Goal: Task Accomplishment & Management: Manage account settings

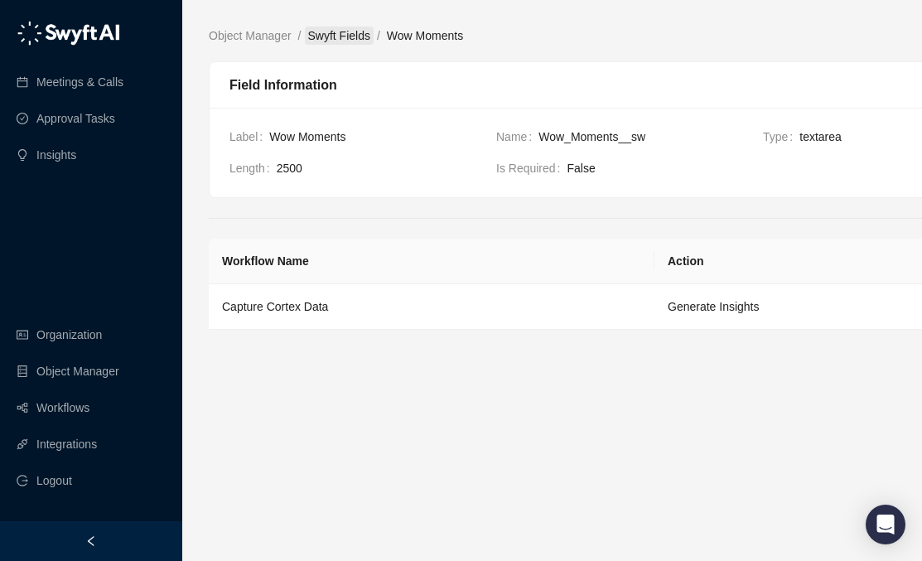
click at [336, 36] on link "Swyft Fields" at bounding box center [339, 35] width 69 height 18
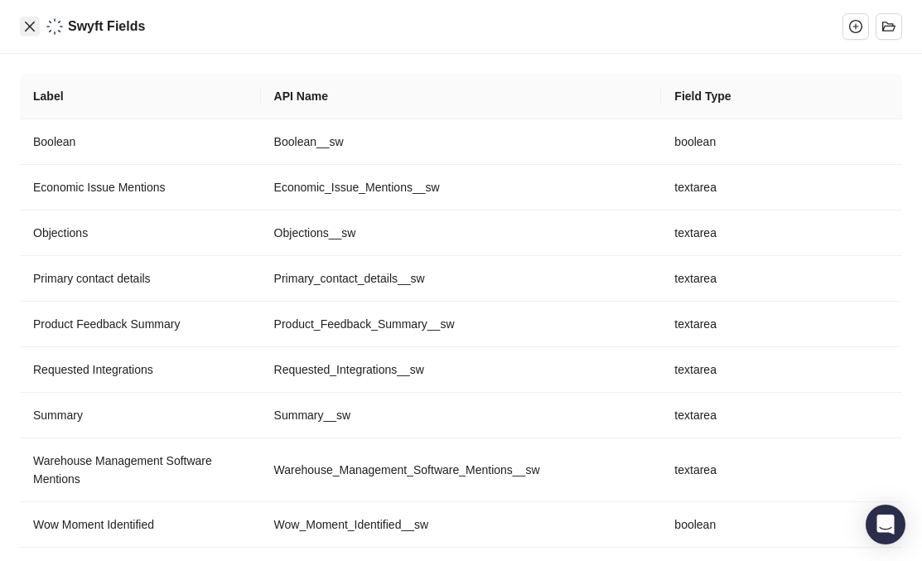
click at [20, 29] on button "Close" at bounding box center [30, 27] width 20 height 20
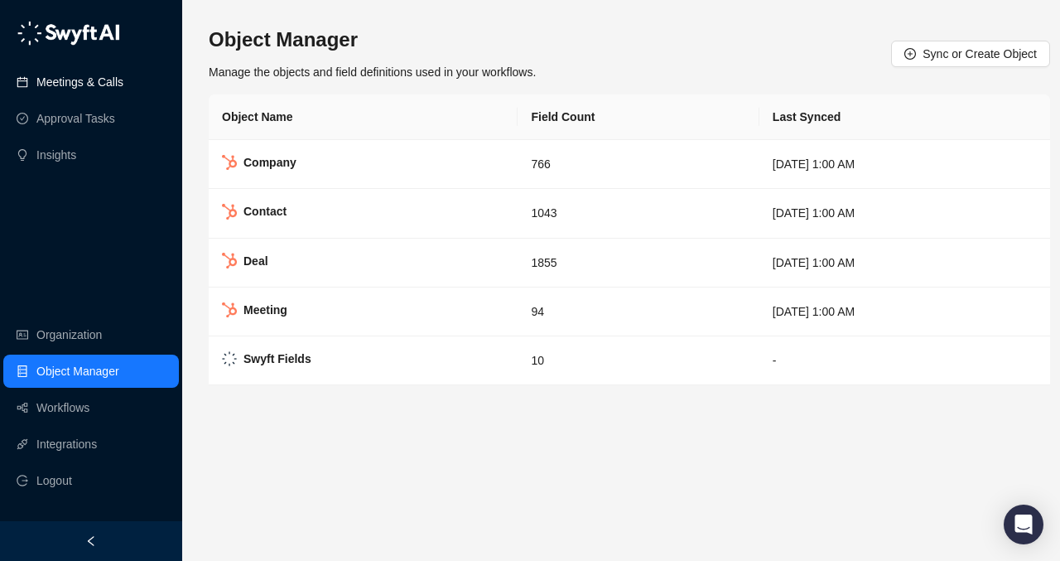
click at [104, 86] on link "Meetings & Calls" at bounding box center [79, 81] width 87 height 33
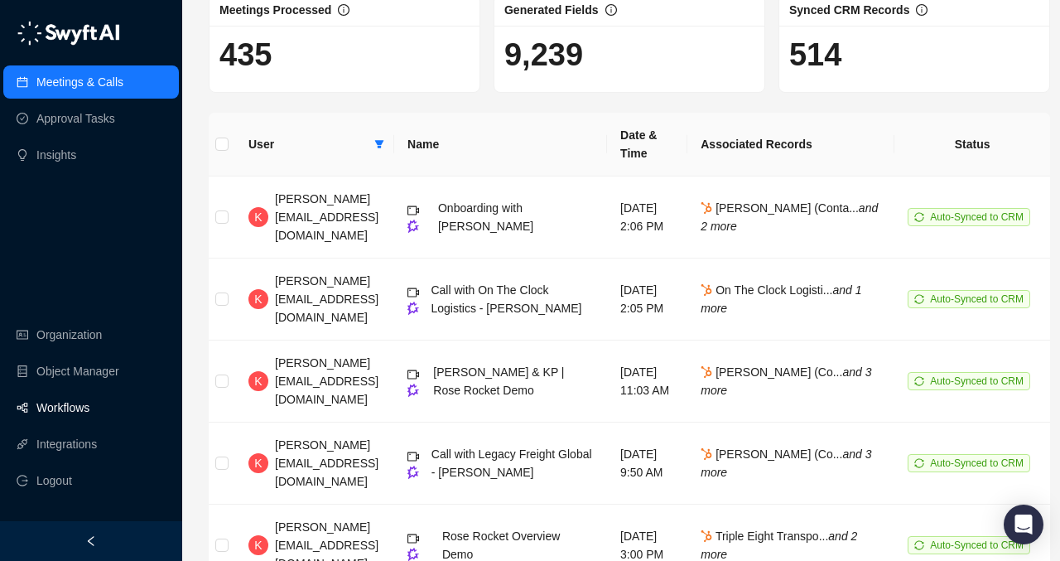
scroll to position [200, 0]
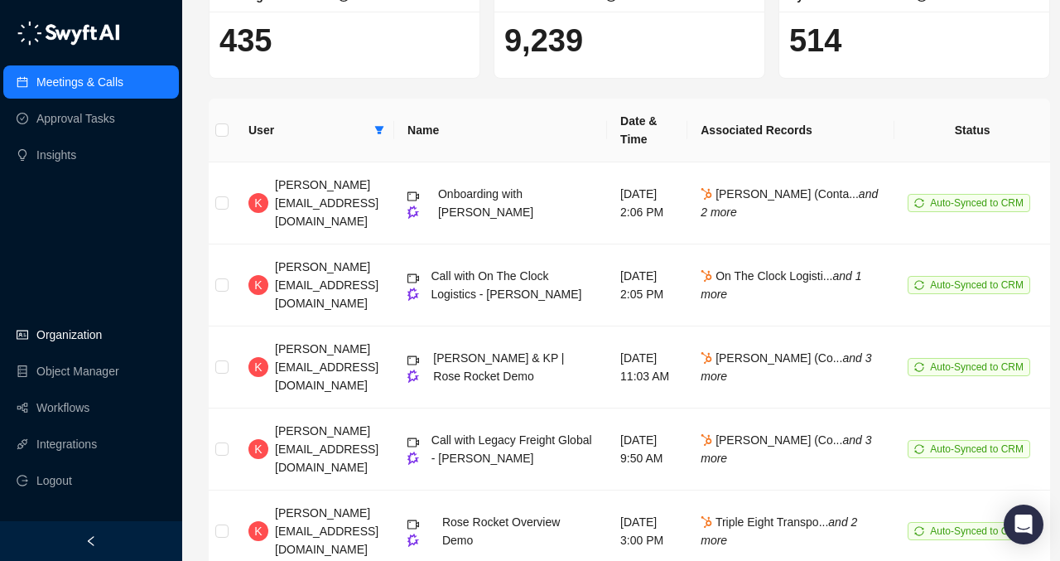
click at [86, 333] on link "Organization" at bounding box center [68, 334] width 65 height 33
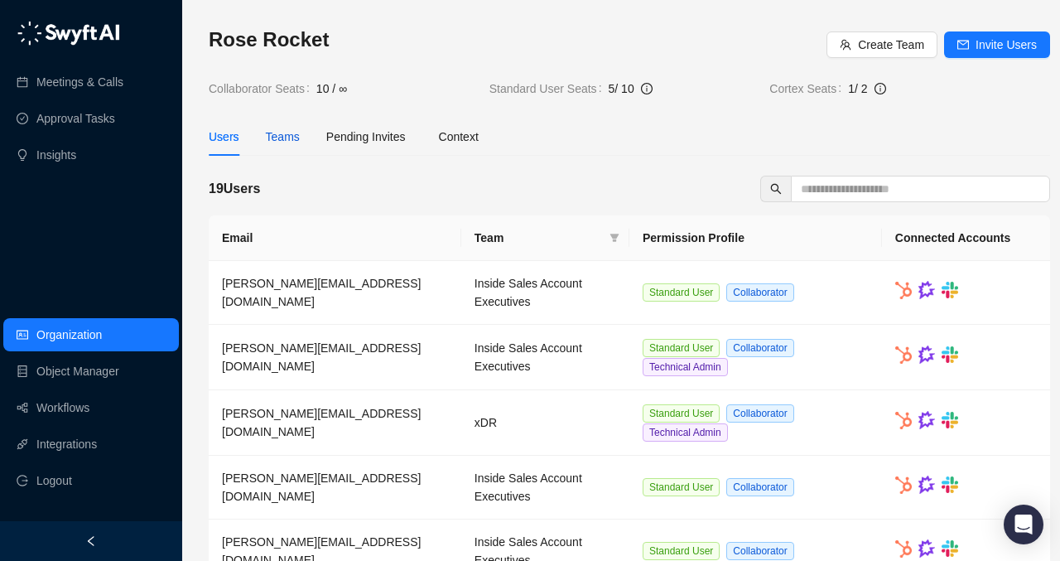
click at [296, 132] on div "Teams" at bounding box center [283, 137] width 34 height 18
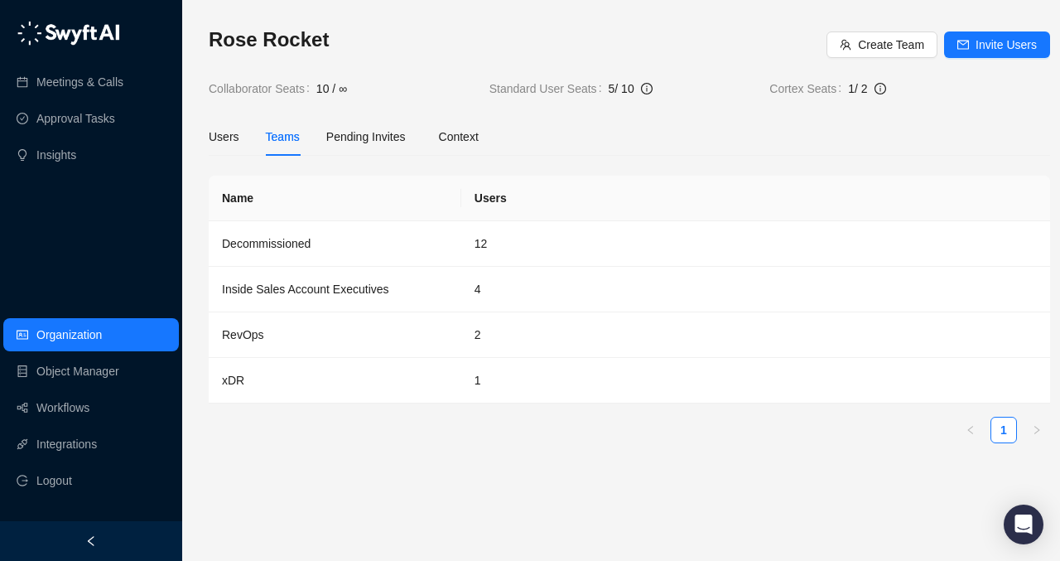
click at [244, 133] on div "Users Teams Pending Invites Context" at bounding box center [344, 137] width 270 height 38
click at [226, 123] on div "Users" at bounding box center [224, 137] width 31 height 38
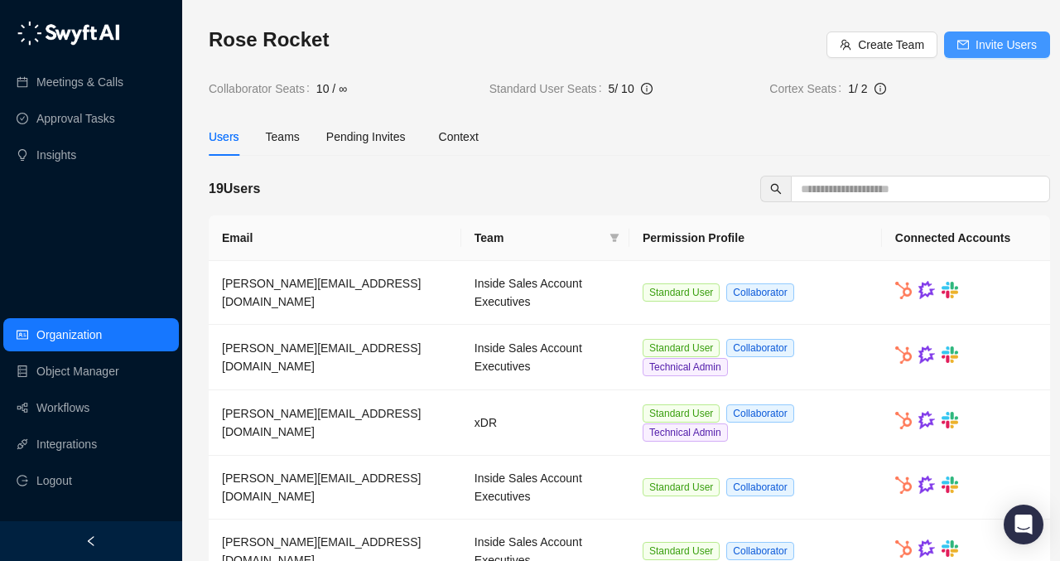
click at [921, 43] on span "Invite Users" at bounding box center [1005, 45] width 61 height 18
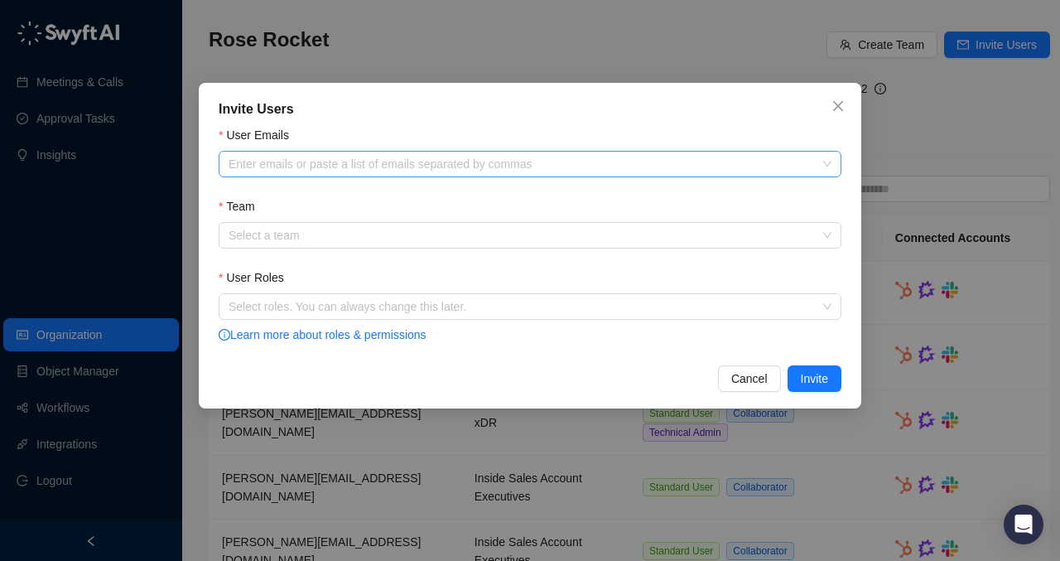
click at [353, 174] on div "Enter emails or paste a list of emails separated by commas" at bounding box center [530, 164] width 623 height 26
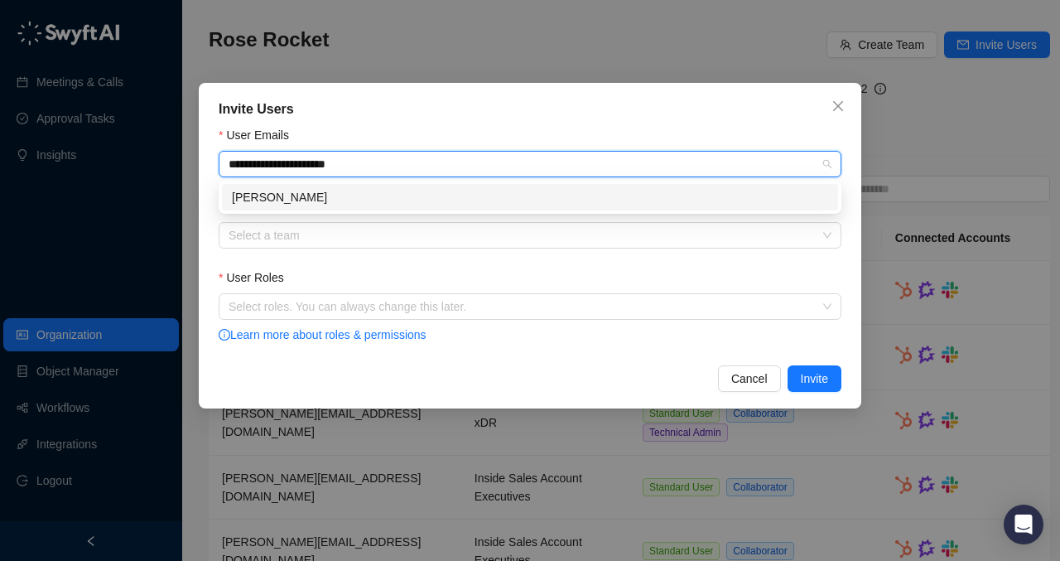
type input "**********"
click at [371, 196] on div "denise.b@roserocket.com" at bounding box center [530, 197] width 596 height 18
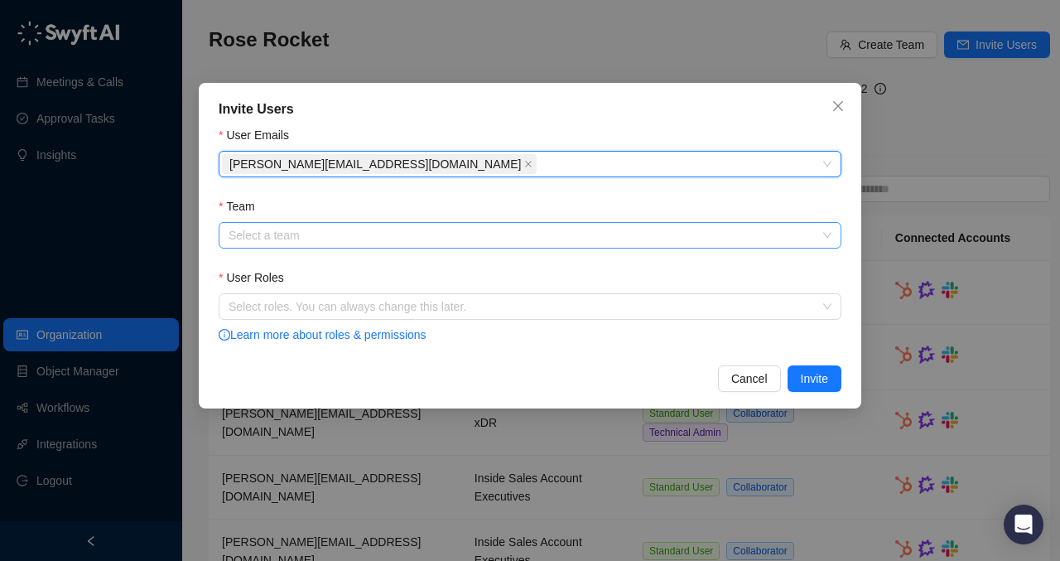
click at [306, 238] on input "Team" at bounding box center [525, 235] width 593 height 25
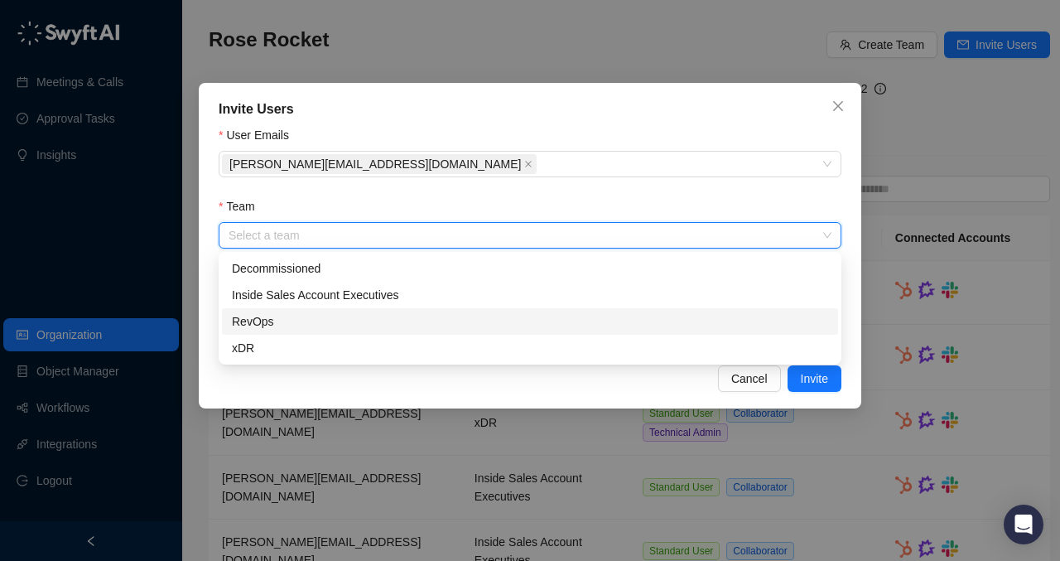
click at [290, 312] on div "RevOps" at bounding box center [530, 321] width 596 height 18
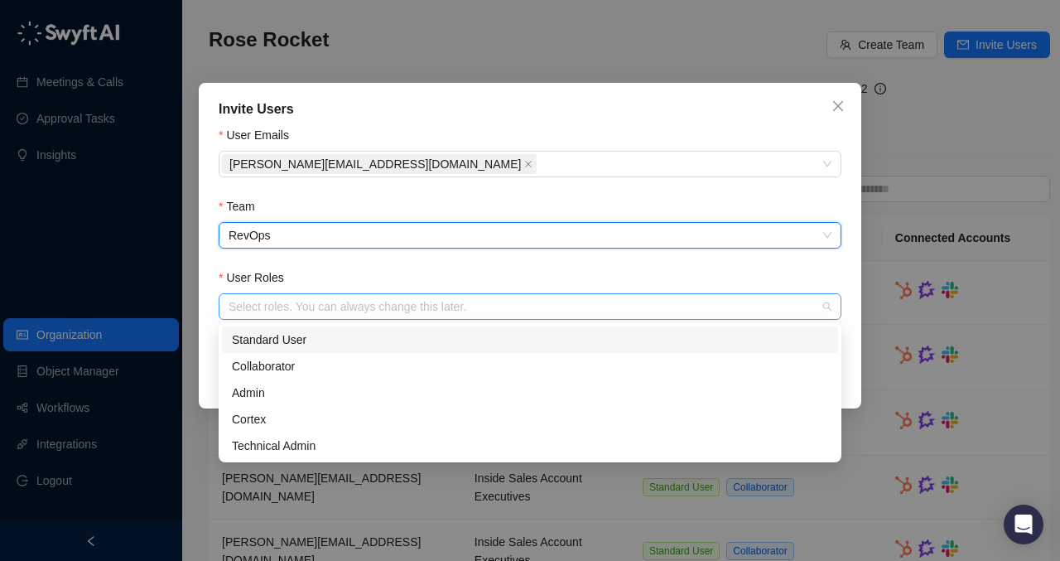
click at [297, 301] on div at bounding box center [521, 307] width 599 height 12
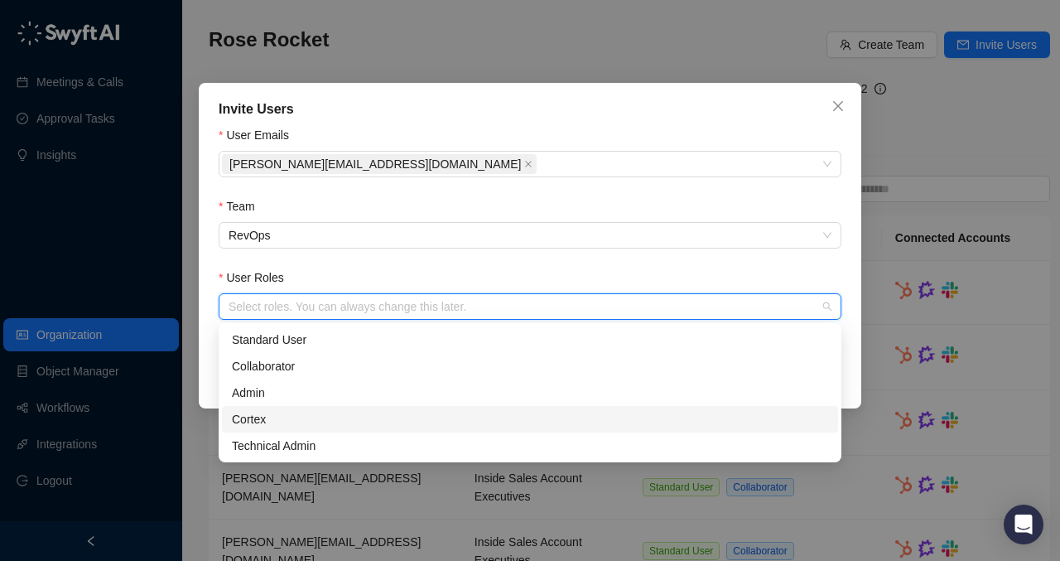
click at [290, 415] on div "Cortex" at bounding box center [530, 419] width 596 height 18
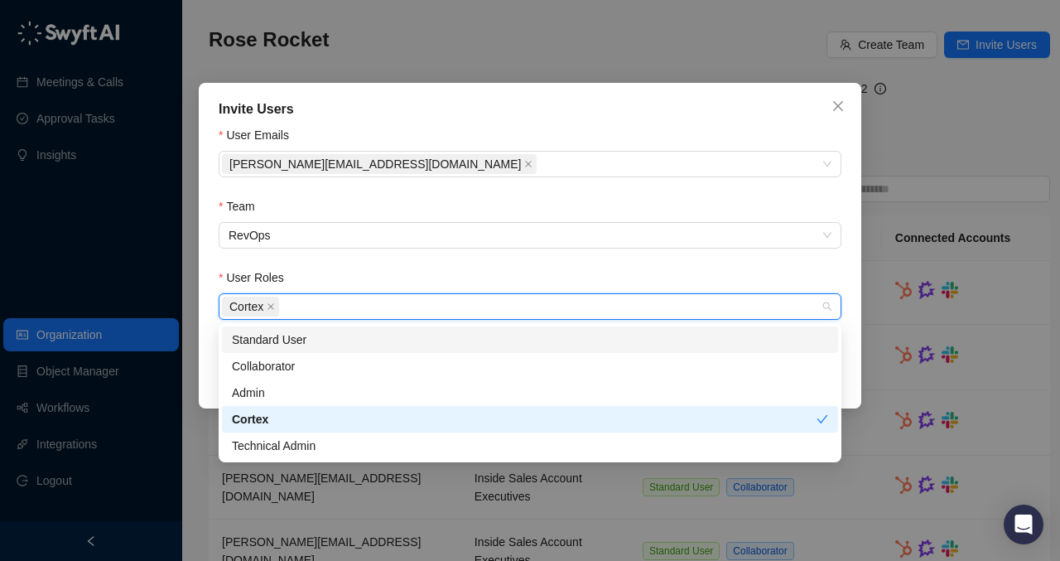
click at [315, 335] on div "Standard User" at bounding box center [530, 339] width 596 height 18
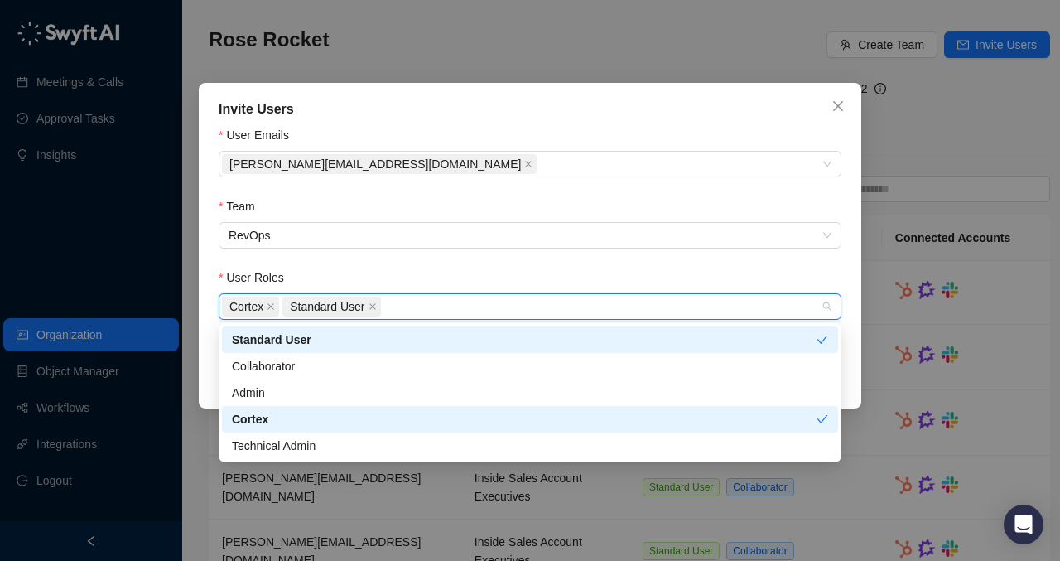
click at [397, 265] on form "User Emails denise.b@roserocket.com Team RevOps User Roles Cortex Standard User…" at bounding box center [530, 235] width 623 height 219
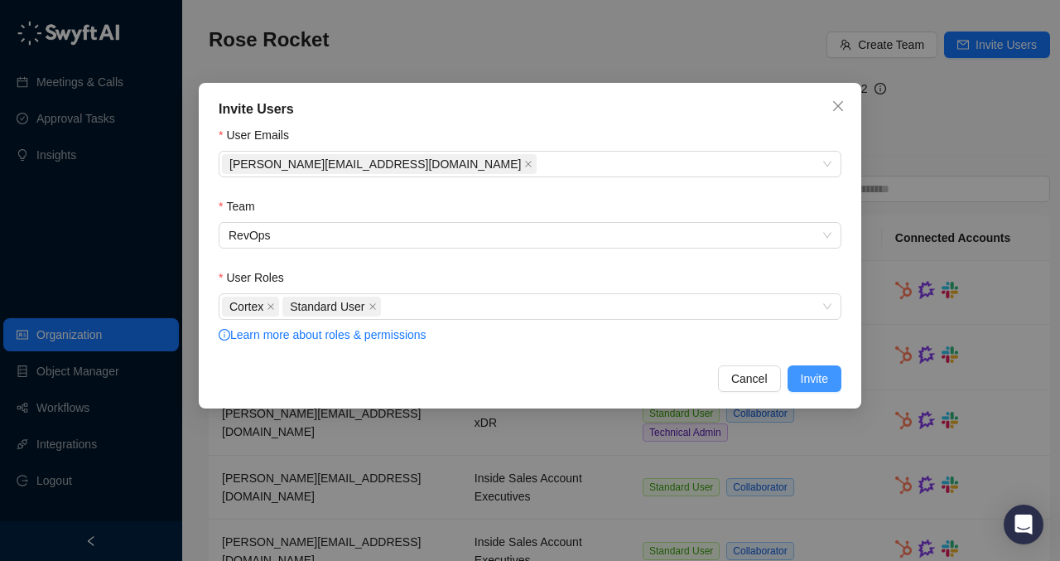
click at [819, 372] on span "Invite" at bounding box center [814, 378] width 27 height 18
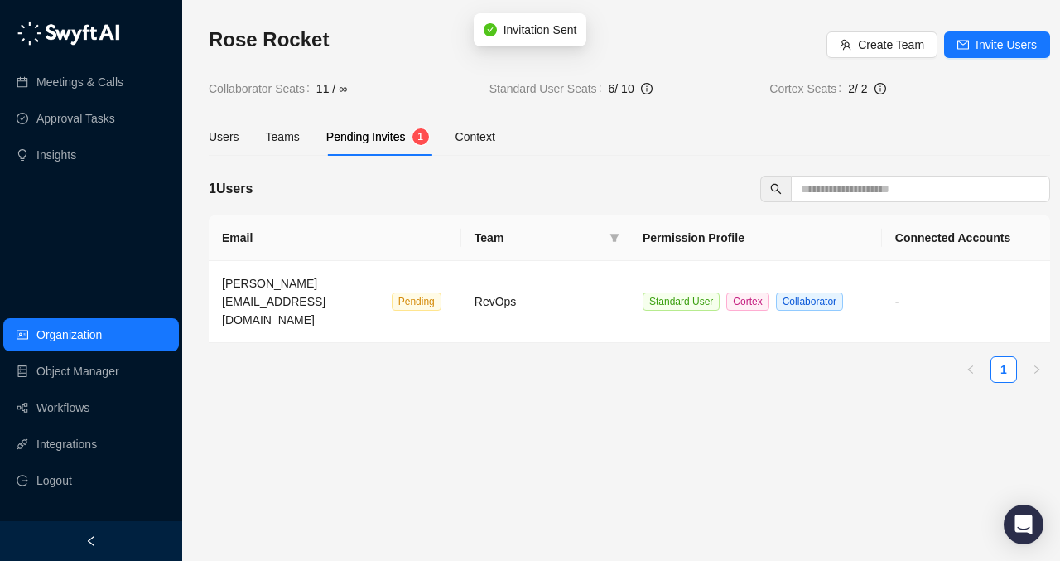
click at [704, 162] on div "Rose Rocket Create Team Invite Users Collaborator Seats 11 / ∞ Standard User Se…" at bounding box center [629, 210] width 841 height 369
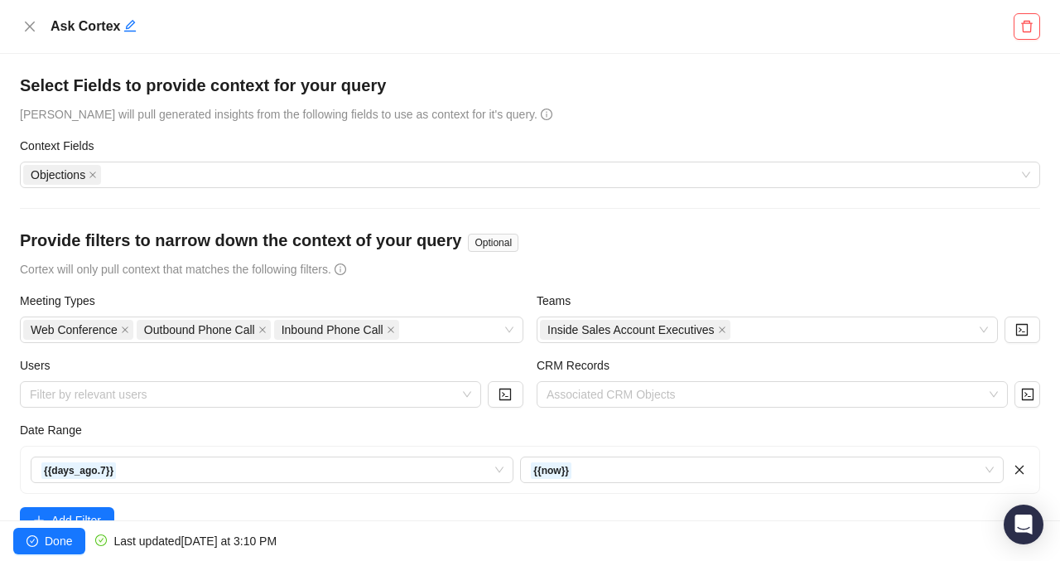
scroll to position [234, 0]
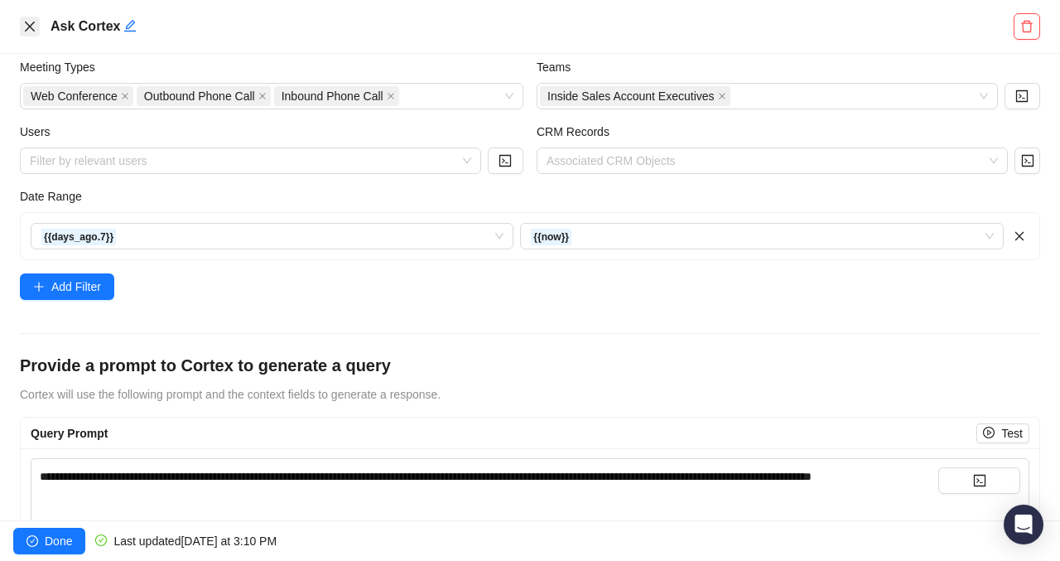
click at [34, 17] on button "Close" at bounding box center [30, 27] width 20 height 20
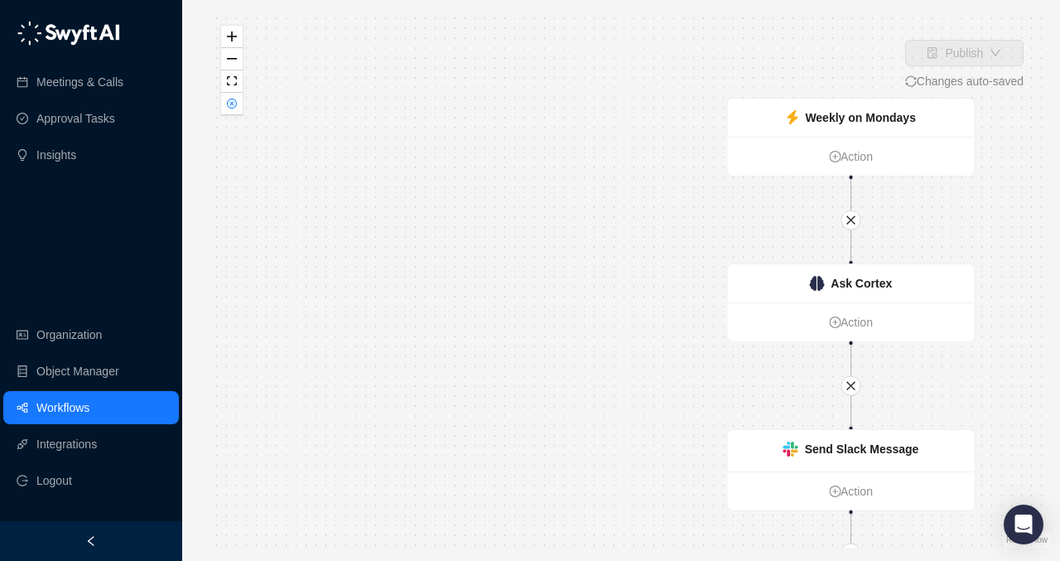
click at [71, 406] on link "Workflows" at bounding box center [62, 407] width 53 height 33
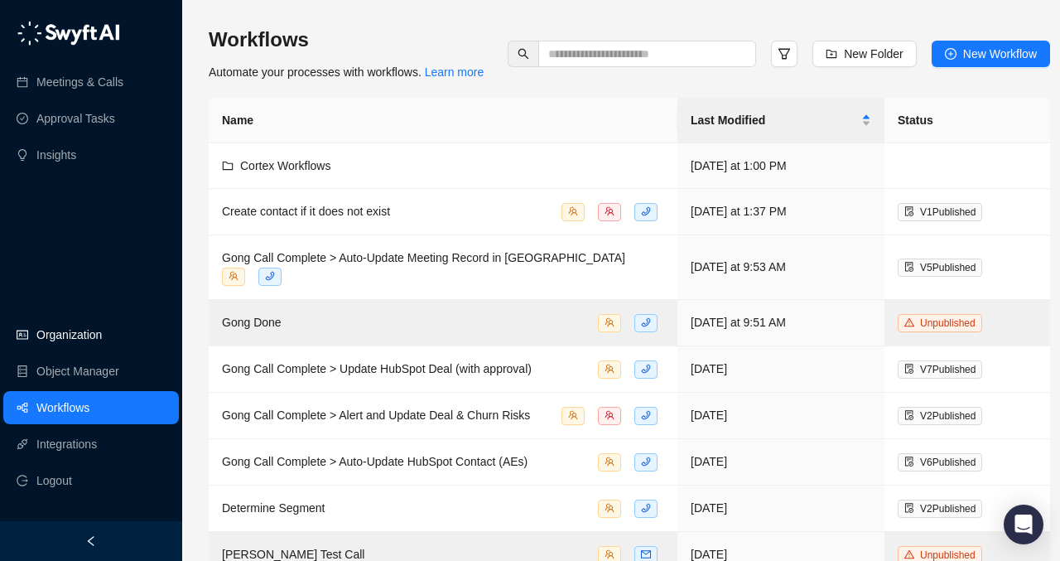
click at [98, 324] on link "Organization" at bounding box center [68, 334] width 65 height 33
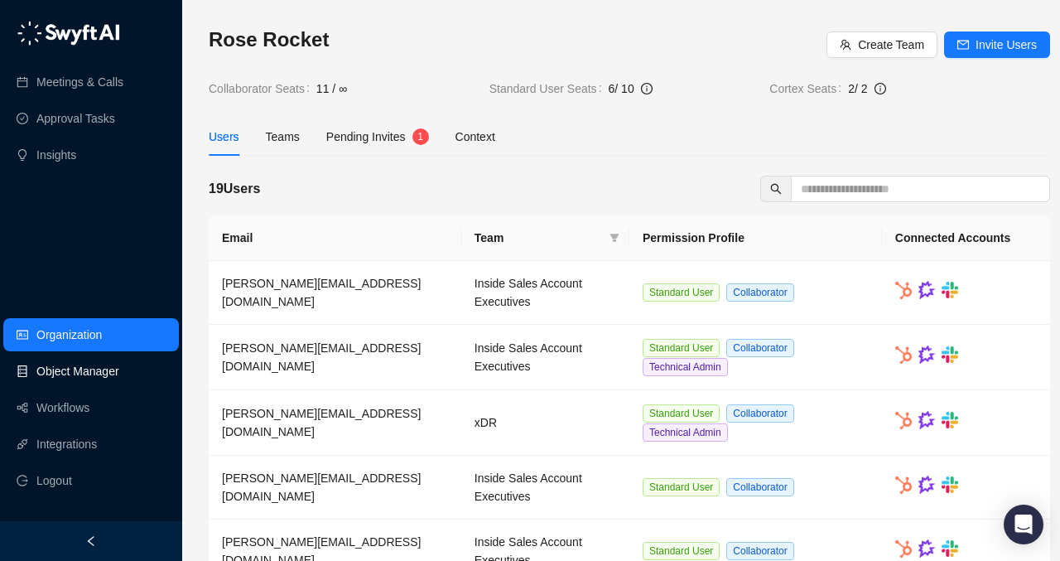
click at [96, 375] on link "Object Manager" at bounding box center [77, 370] width 83 height 33
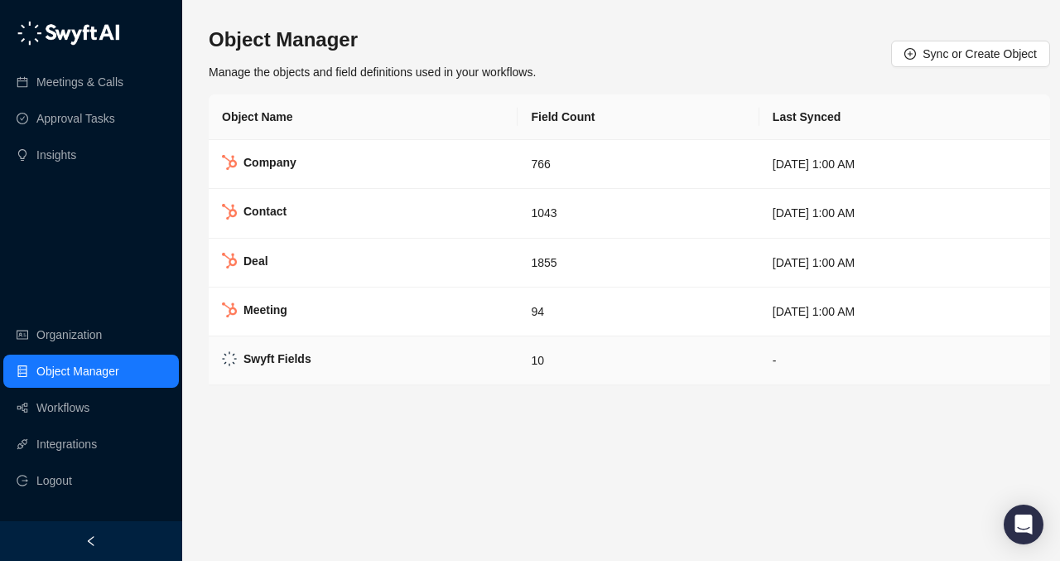
click at [297, 364] on strong "Swyft Fields" at bounding box center [277, 358] width 68 height 13
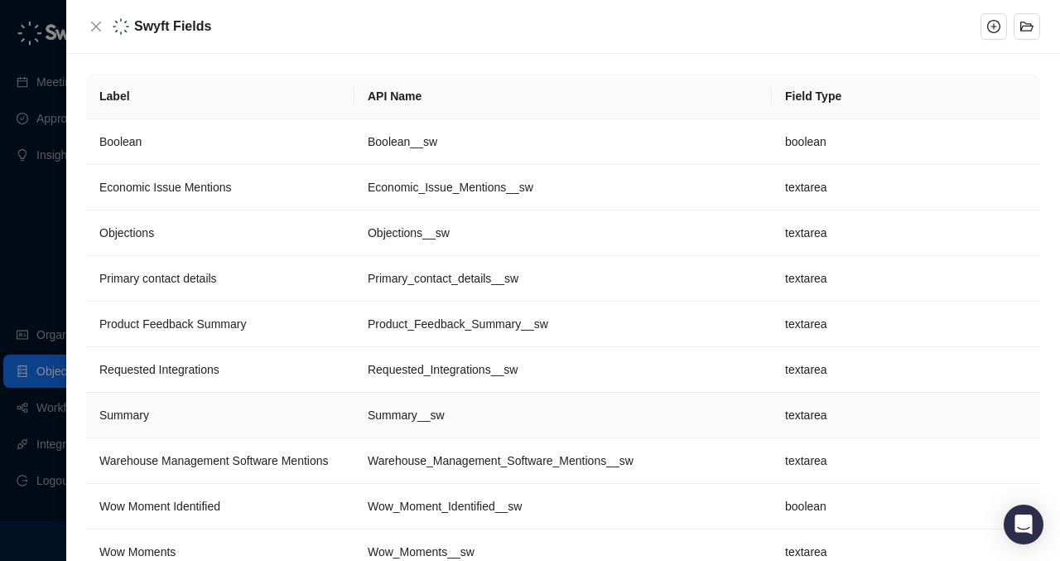
scroll to position [34, 0]
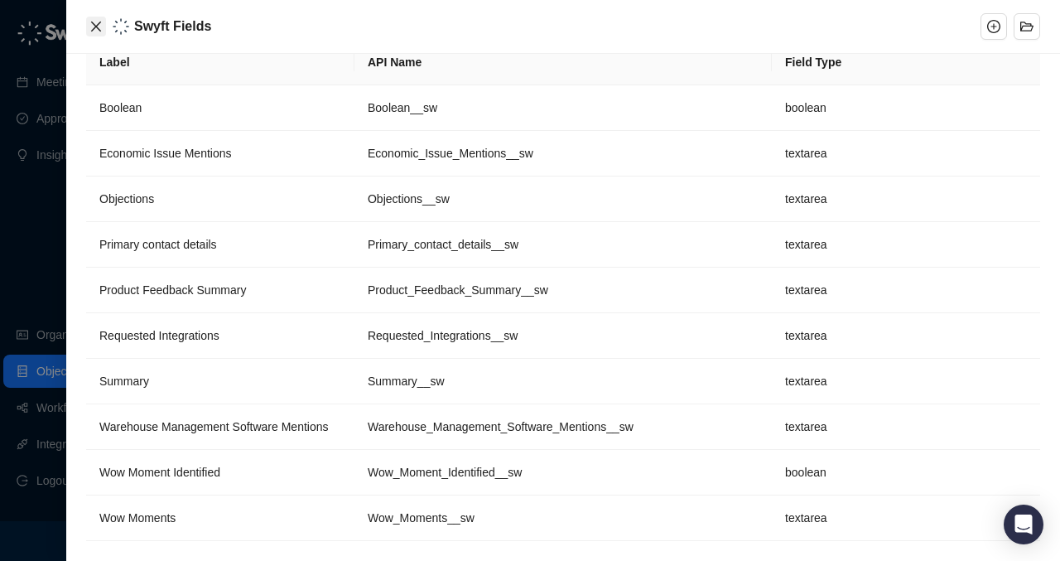
click at [89, 22] on icon "close" at bounding box center [95, 26] width 13 height 13
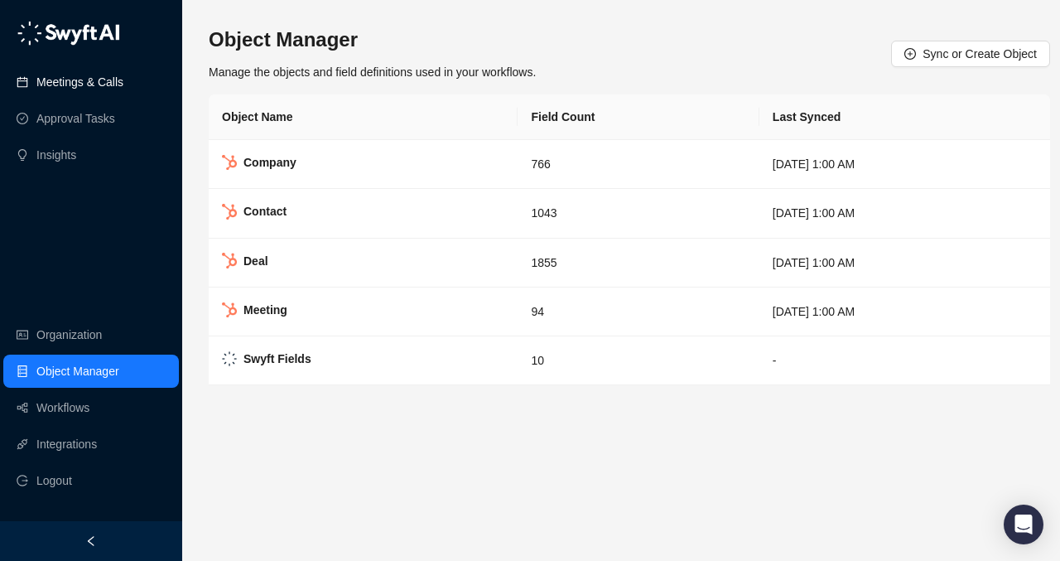
click at [84, 84] on link "Meetings & Calls" at bounding box center [79, 81] width 87 height 33
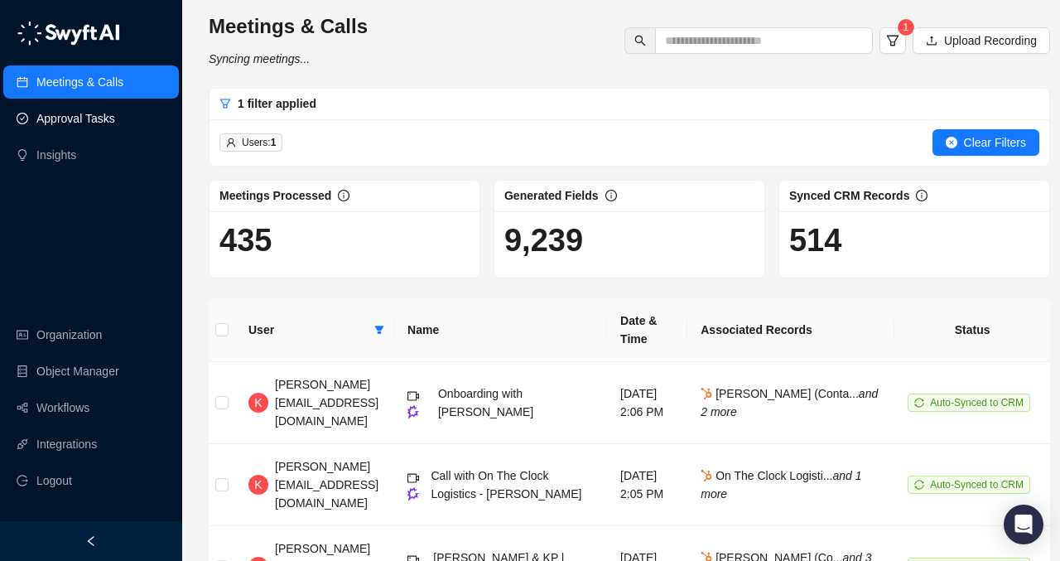
click at [86, 117] on link "Approval Tasks" at bounding box center [75, 118] width 79 height 33
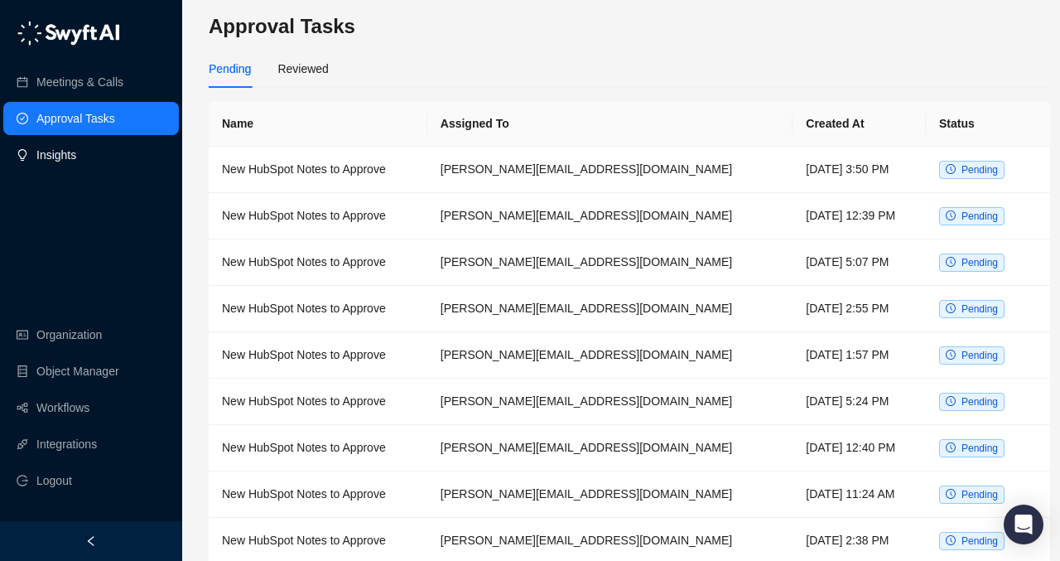
click at [76, 154] on link "Insights" at bounding box center [56, 154] width 40 height 33
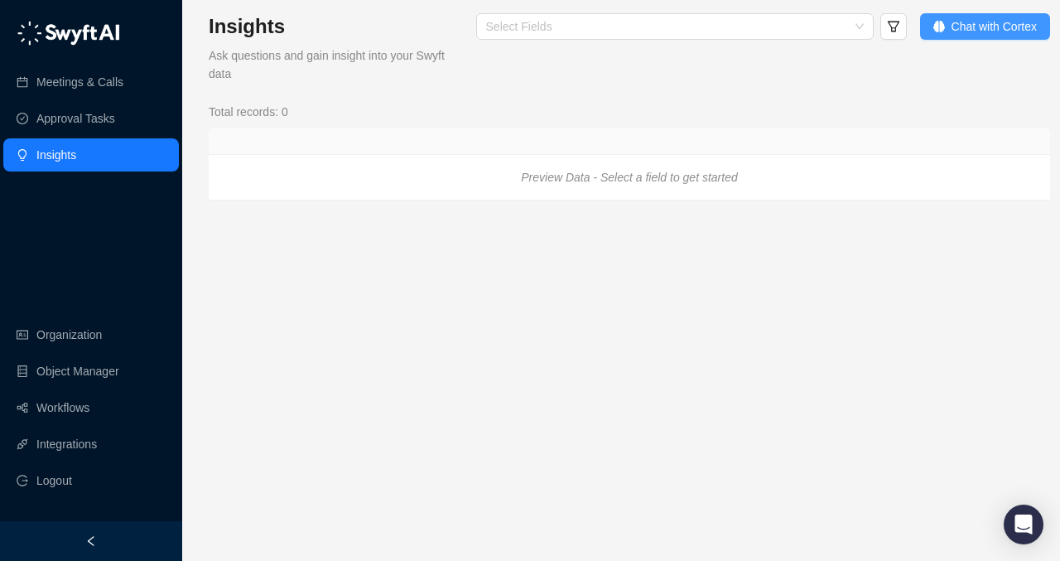
click at [962, 22] on span "Chat with Cortex" at bounding box center [993, 26] width 85 height 18
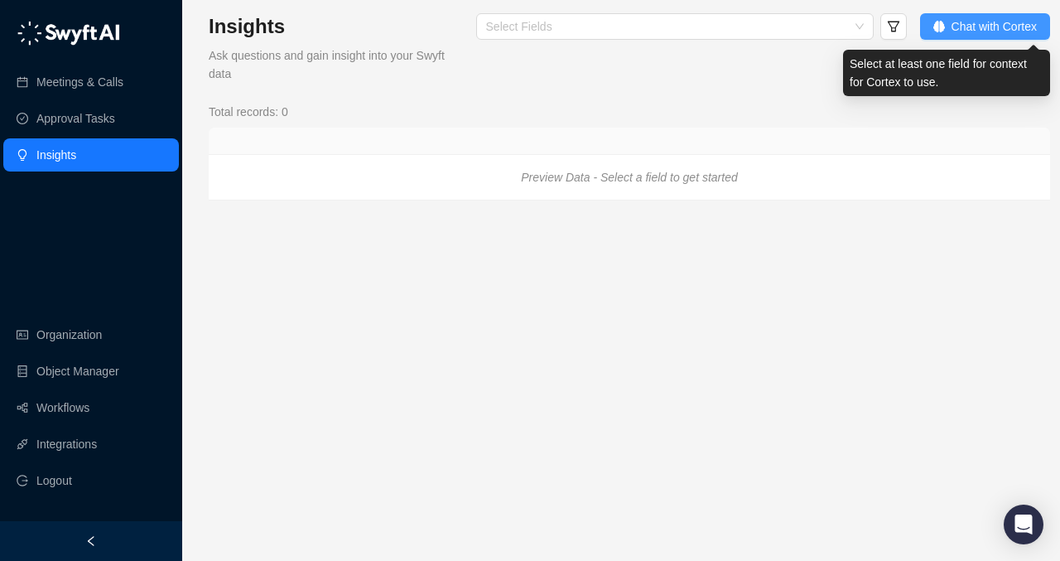
click at [946, 30] on button "Chat with Cortex" at bounding box center [985, 26] width 130 height 26
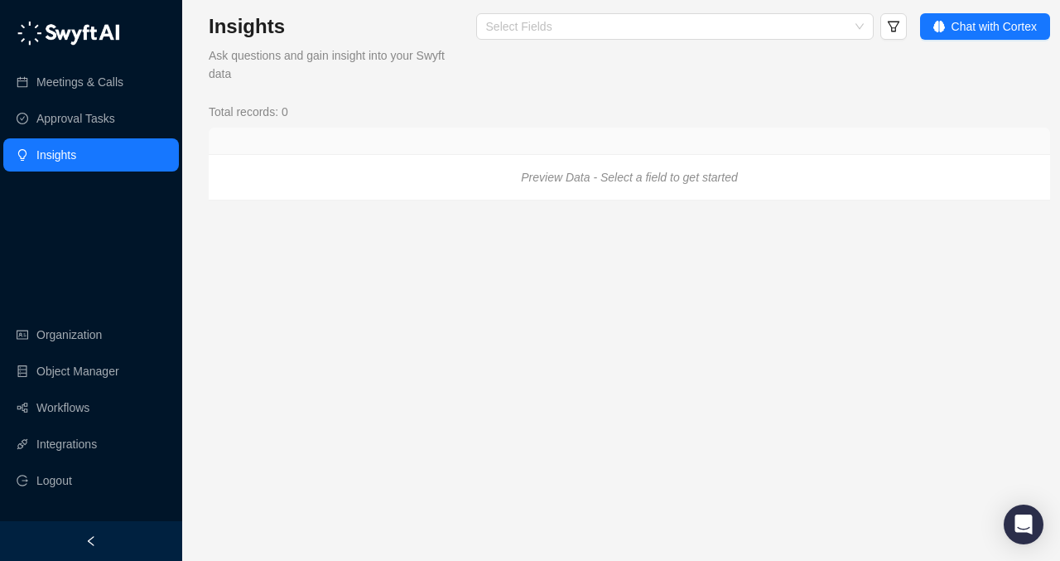
click at [733, 364] on main "Insights Ask questions and gain insight into your Swyft data Select Fields Chat…" at bounding box center [629, 280] width 841 height 534
click at [678, 171] on icon "Preview Data - Select a field to get started" at bounding box center [629, 177] width 216 height 13
click at [655, 19] on div "Select Fields" at bounding box center [674, 26] width 397 height 26
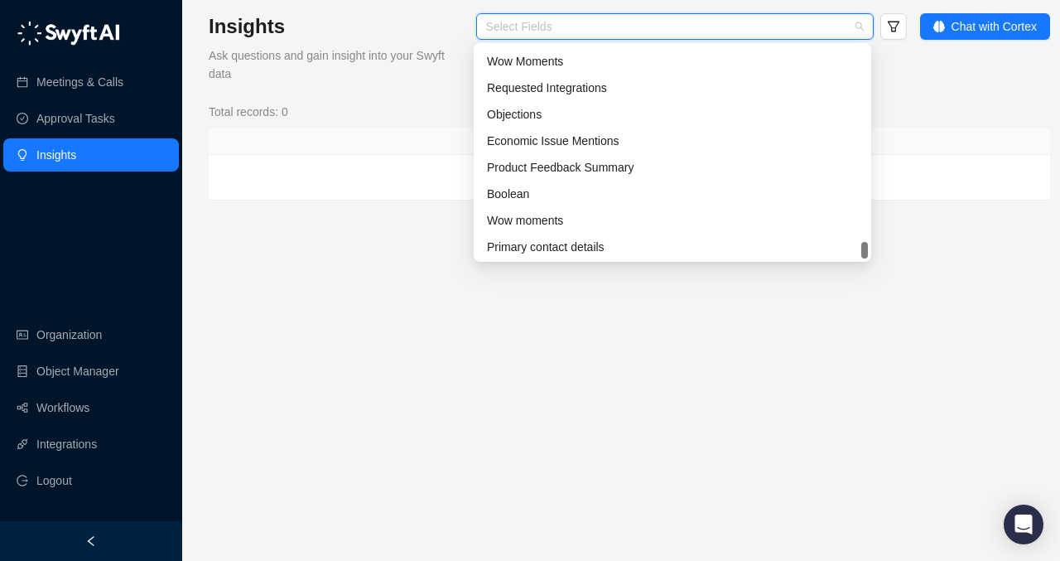
scroll to position [1802, 0]
click at [377, 120] on div "Total records: 0" at bounding box center [629, 112] width 841 height 18
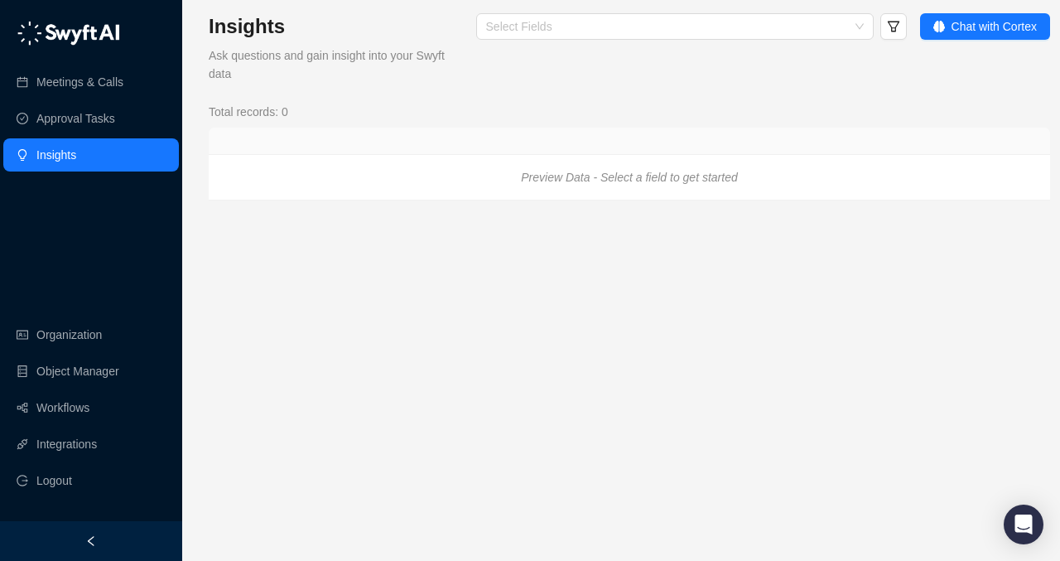
click at [467, 349] on main "Insights Ask questions and gain insight into your Swyft data Select Fields Chat…" at bounding box center [629, 280] width 841 height 534
